Goal: Obtain resource: Obtain resource

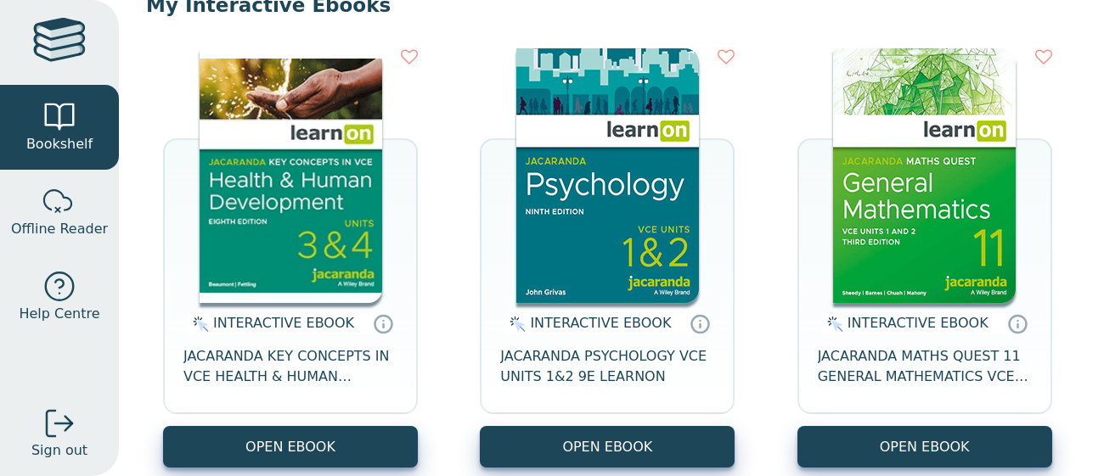
scroll to position [212, 0]
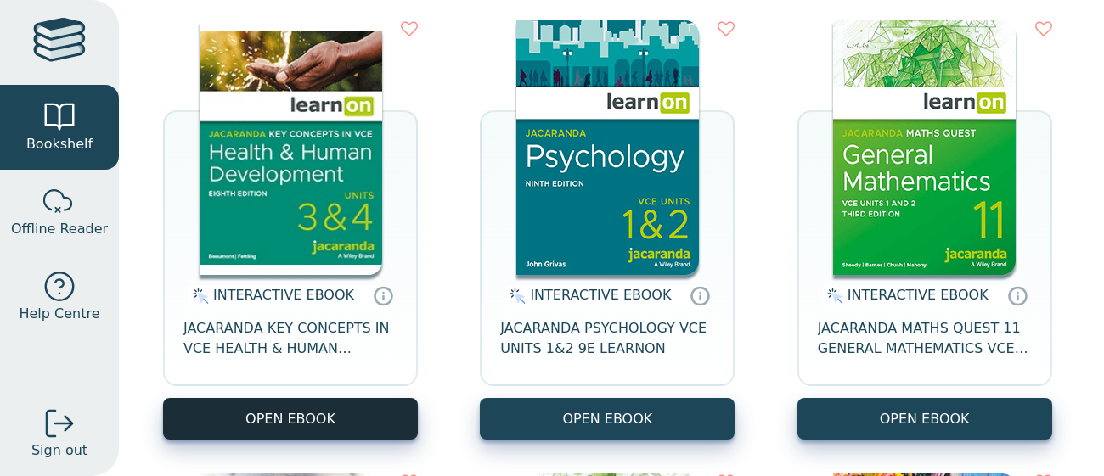
click at [243, 418] on button "OPEN EBOOK" at bounding box center [290, 419] width 255 height 42
click at [233, 405] on button "OPEN EBOOK" at bounding box center [290, 419] width 255 height 42
